Goal: Task Accomplishment & Management: Complete application form

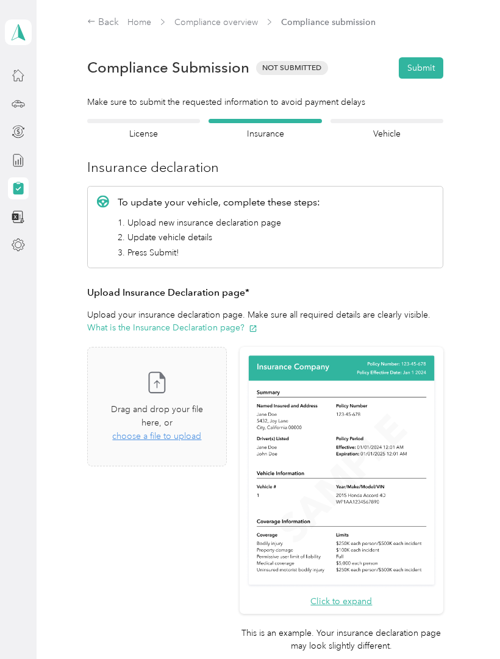
click at [13, 261] on aside "[PERSON_NAME] Personal dashboard" at bounding box center [18, 329] width 37 height 659
click at [384, 120] on div at bounding box center [386, 121] width 113 height 4
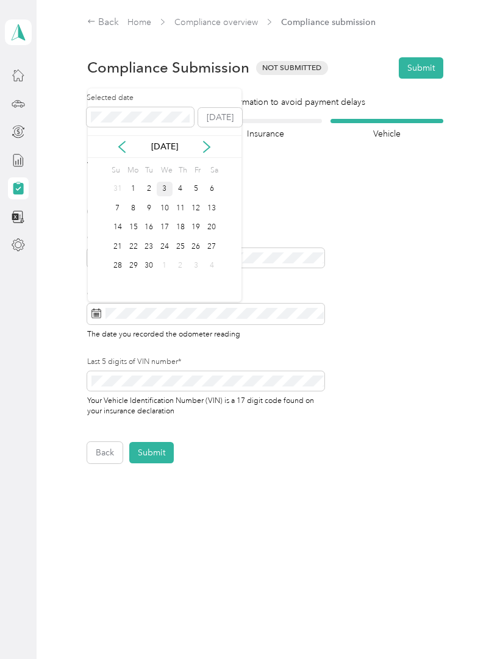
click at [171, 184] on div "3" at bounding box center [165, 189] width 16 height 15
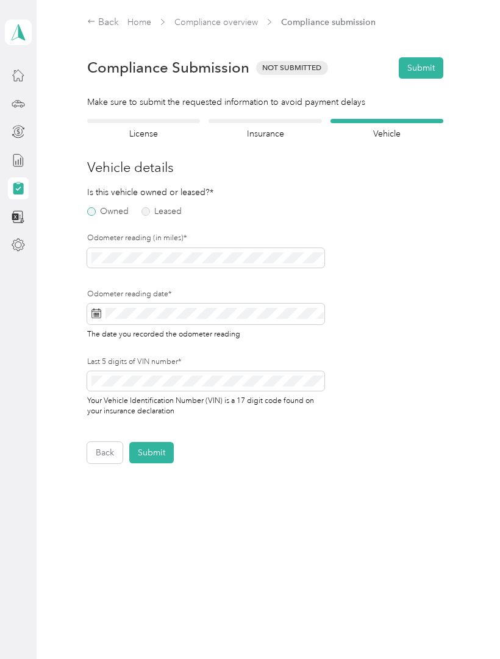
click at [90, 209] on label "Owned" at bounding box center [107, 211] width 41 height 9
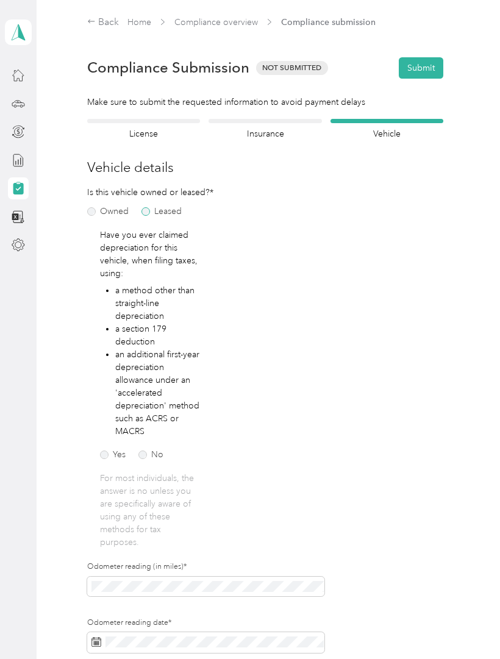
click at [148, 212] on label "Leased" at bounding box center [161, 211] width 40 height 9
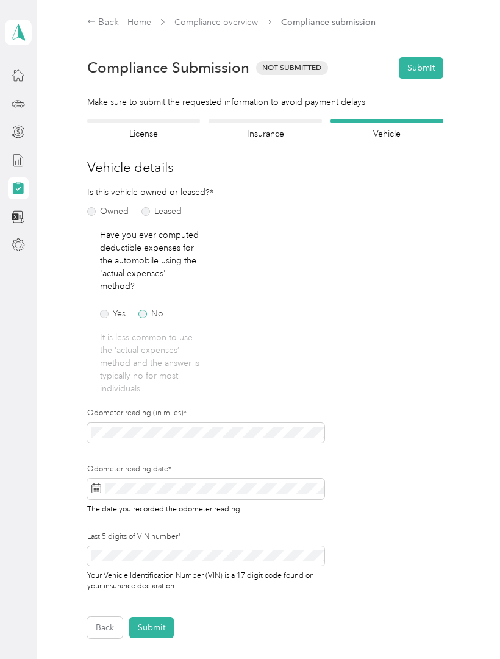
click at [145, 315] on label "No" at bounding box center [150, 314] width 25 height 9
click at [163, 635] on button "Submit" at bounding box center [151, 627] width 45 height 21
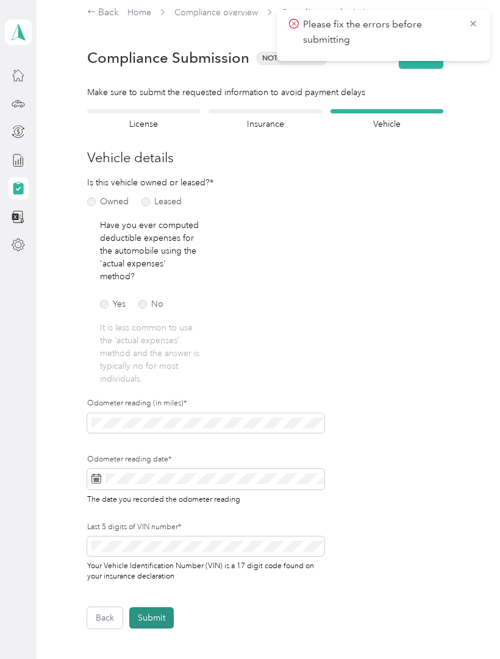
scroll to position [5, 0]
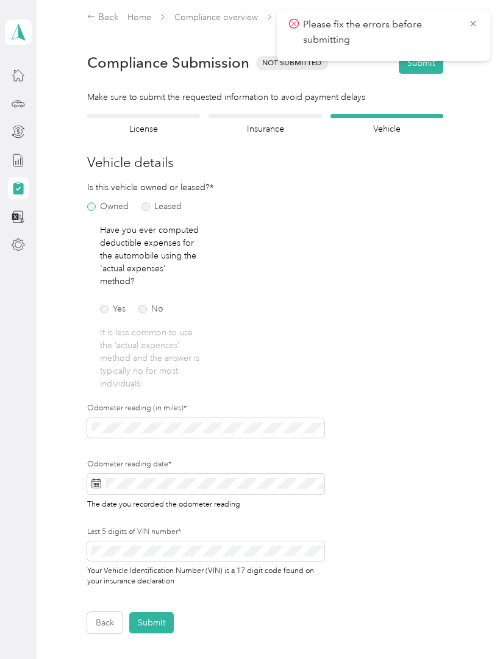
click at [96, 204] on label "Owned" at bounding box center [107, 206] width 41 height 9
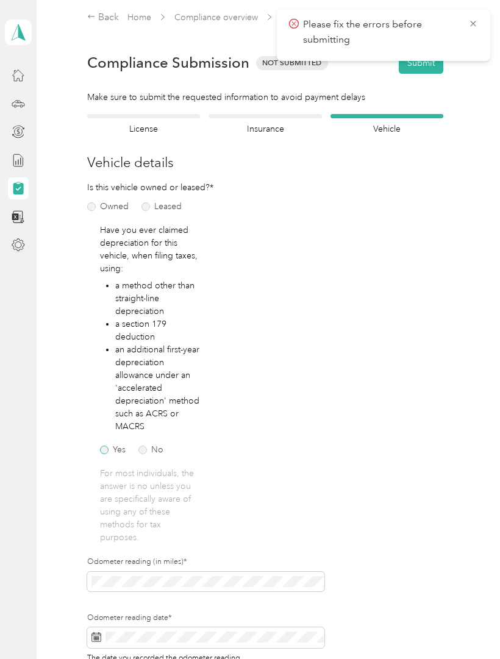
click at [106, 449] on label "Yes" at bounding box center [113, 450] width 26 height 9
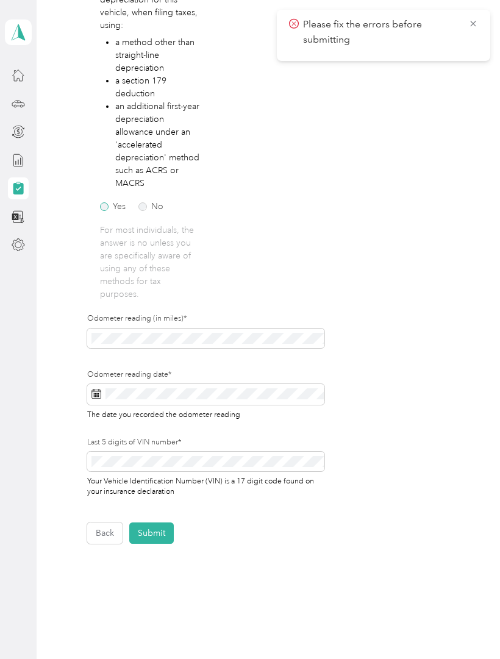
scroll to position [248, 0]
click at [151, 536] on button "Submit" at bounding box center [151, 532] width 45 height 21
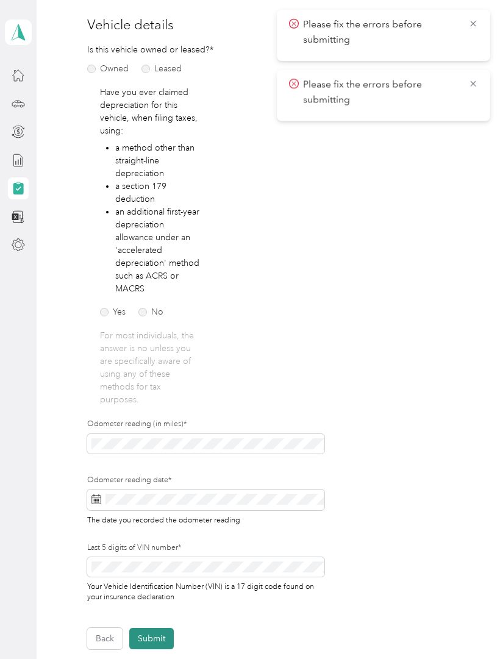
scroll to position [143, 0]
click at [150, 314] on label "No" at bounding box center [150, 311] width 25 height 9
click at [159, 633] on button "Submit" at bounding box center [151, 637] width 45 height 21
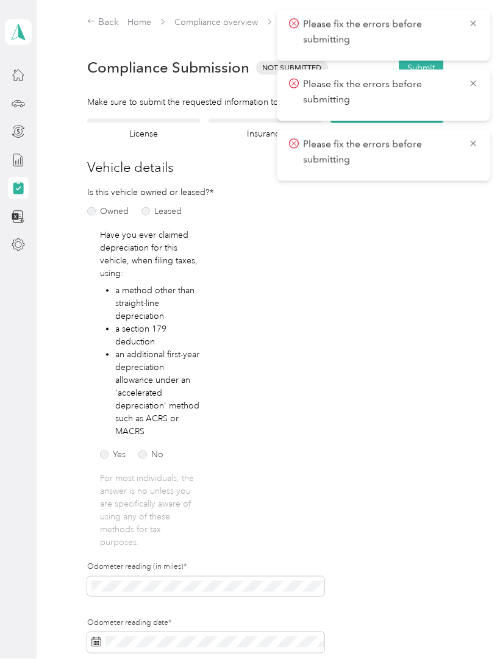
scroll to position [60, 0]
